Goal: Information Seeking & Learning: Learn about a topic

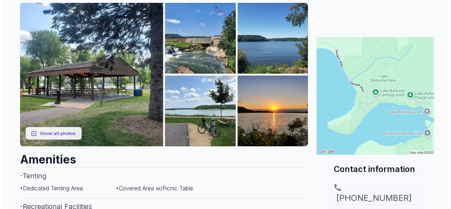
scroll to position [123, 0]
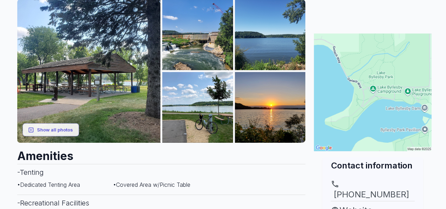
drag, startPoint x: 448, startPoint y: 23, endPoint x: 451, endPoint y: 39, distance: 16.8
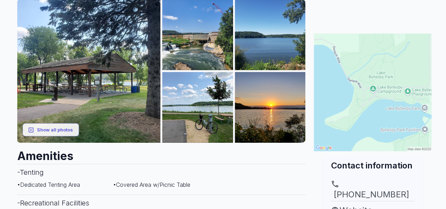
click at [407, 92] on img at bounding box center [373, 92] width 118 height 118
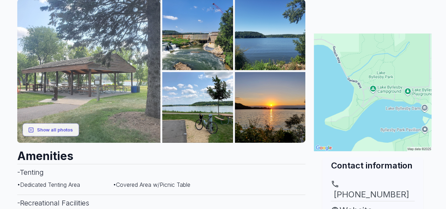
click at [135, 95] on img at bounding box center [89, 71] width 144 height 144
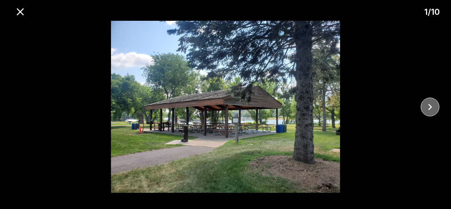
click at [430, 108] on icon "close" at bounding box center [431, 107] width 4 height 6
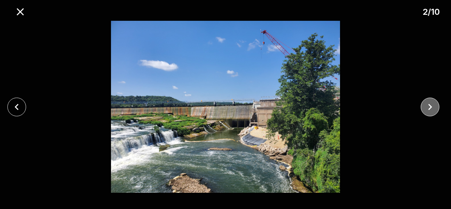
click at [430, 108] on icon "close" at bounding box center [431, 107] width 4 height 6
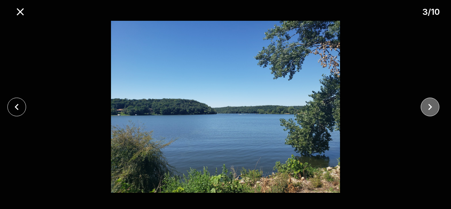
click at [430, 108] on icon "close" at bounding box center [431, 107] width 4 height 6
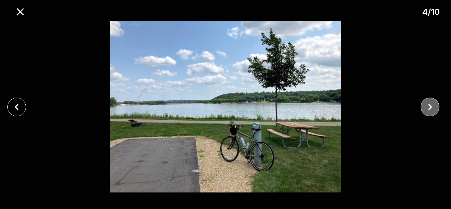
click at [430, 108] on icon "close" at bounding box center [431, 107] width 4 height 6
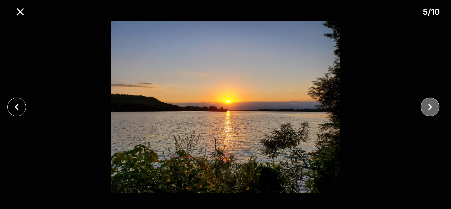
click at [430, 108] on icon "close" at bounding box center [431, 107] width 4 height 6
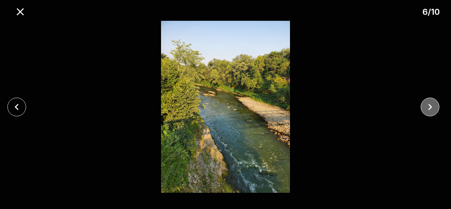
click at [430, 108] on icon "close" at bounding box center [431, 107] width 4 height 6
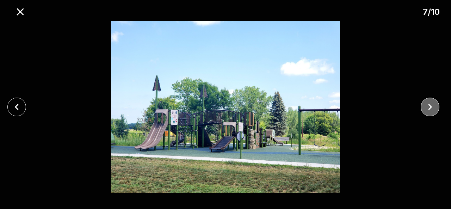
click at [430, 108] on icon "close" at bounding box center [431, 107] width 4 height 6
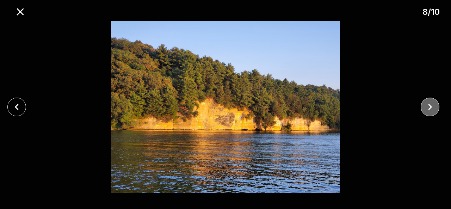
click at [430, 108] on icon "close" at bounding box center [431, 107] width 4 height 6
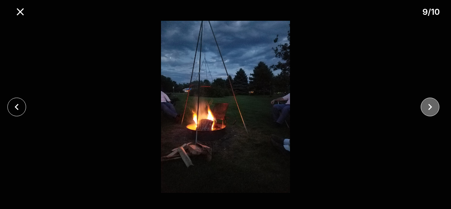
click at [430, 108] on icon "close" at bounding box center [431, 107] width 4 height 6
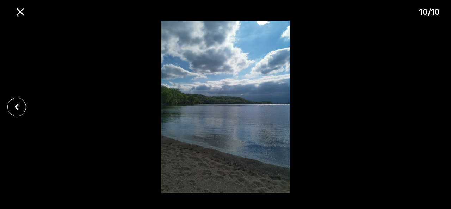
click at [430, 108] on div at bounding box center [225, 107] width 451 height 172
click at [16, 12] on icon "close" at bounding box center [20, 12] width 12 height 12
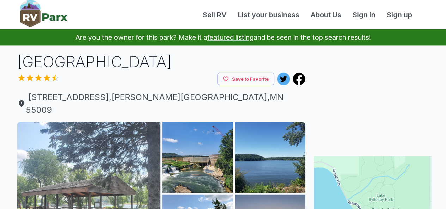
click at [116, 153] on img at bounding box center [89, 194] width 144 height 144
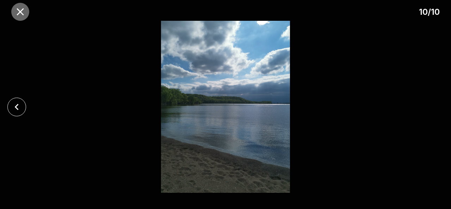
click at [25, 12] on icon "close" at bounding box center [20, 12] width 12 height 12
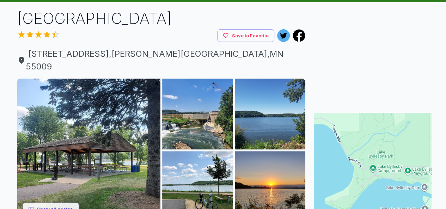
scroll to position [123, 0]
